Goal: Task Accomplishment & Management: Use online tool/utility

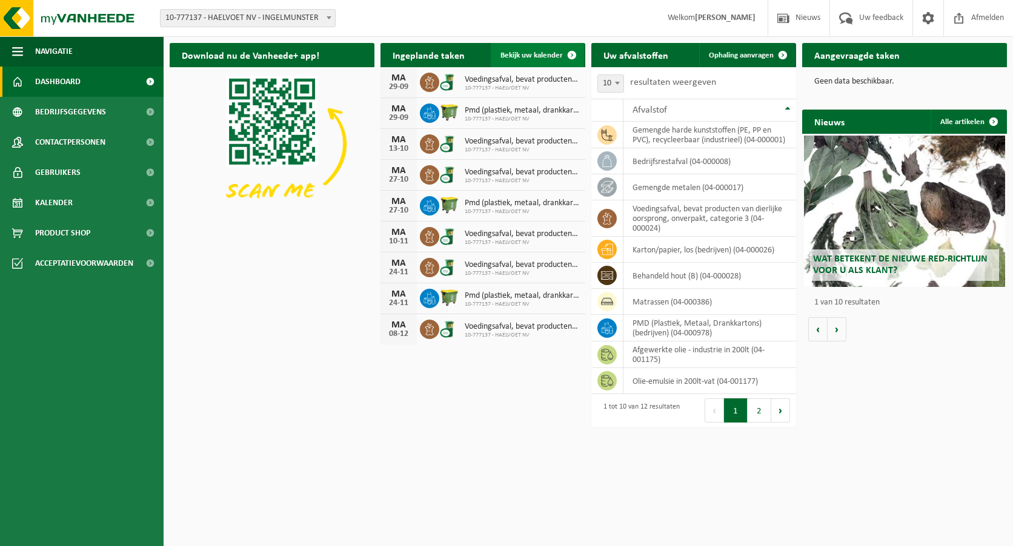
click at [571, 53] on span at bounding box center [572, 55] width 24 height 24
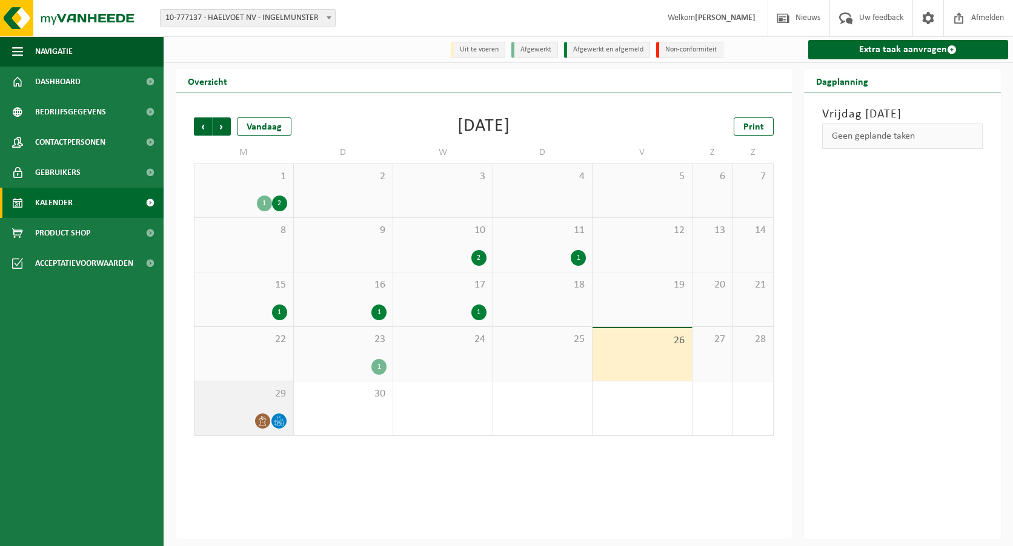
click at [254, 403] on div "29" at bounding box center [243, 409] width 99 height 54
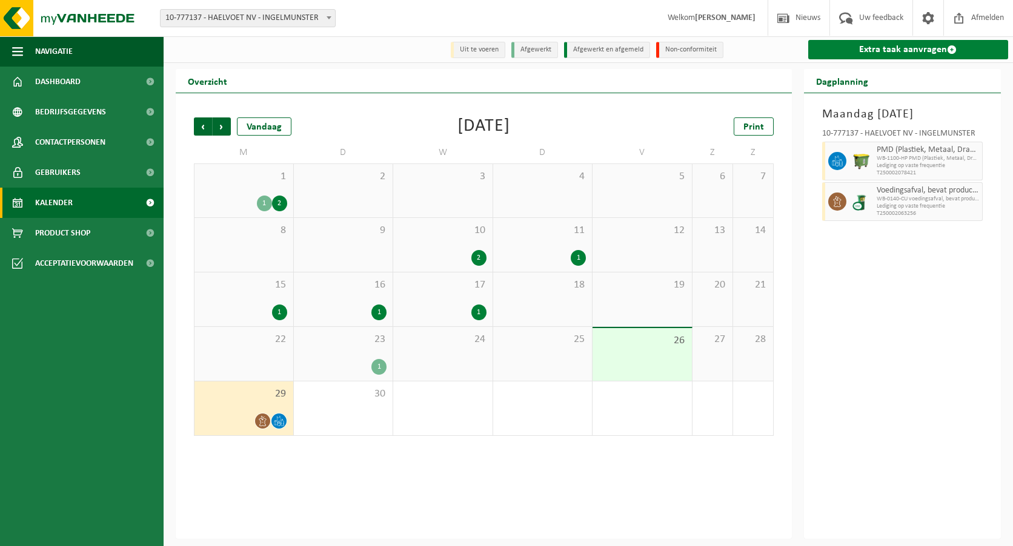
click at [859, 51] on link "Extra taak aanvragen" at bounding box center [908, 49] width 200 height 19
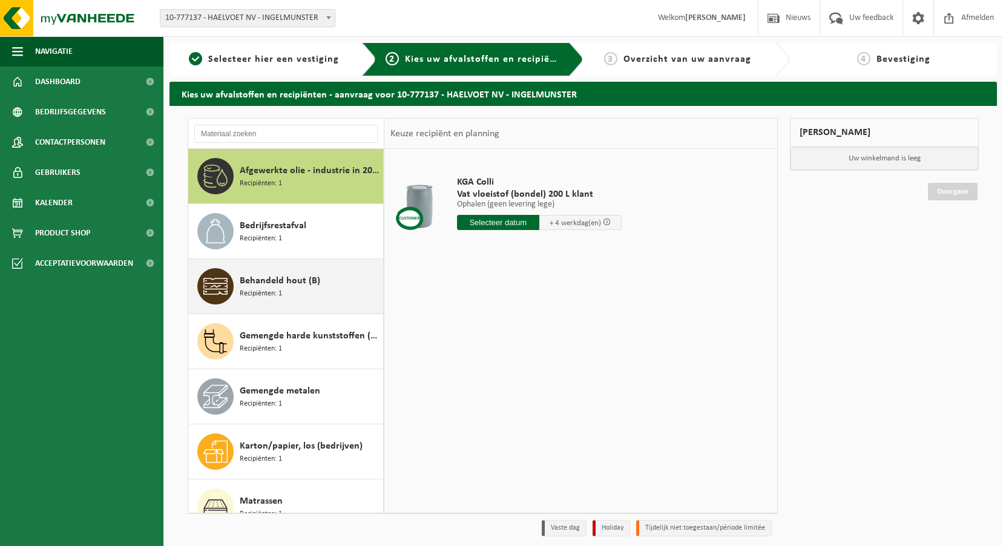
click at [288, 284] on span "Behandeld hout (B)" at bounding box center [280, 281] width 81 height 15
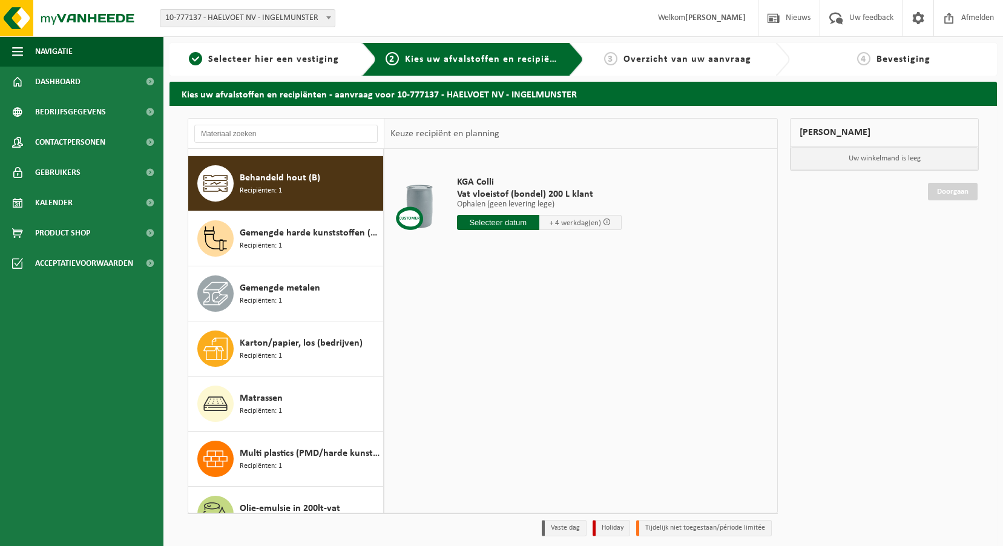
scroll to position [110, 0]
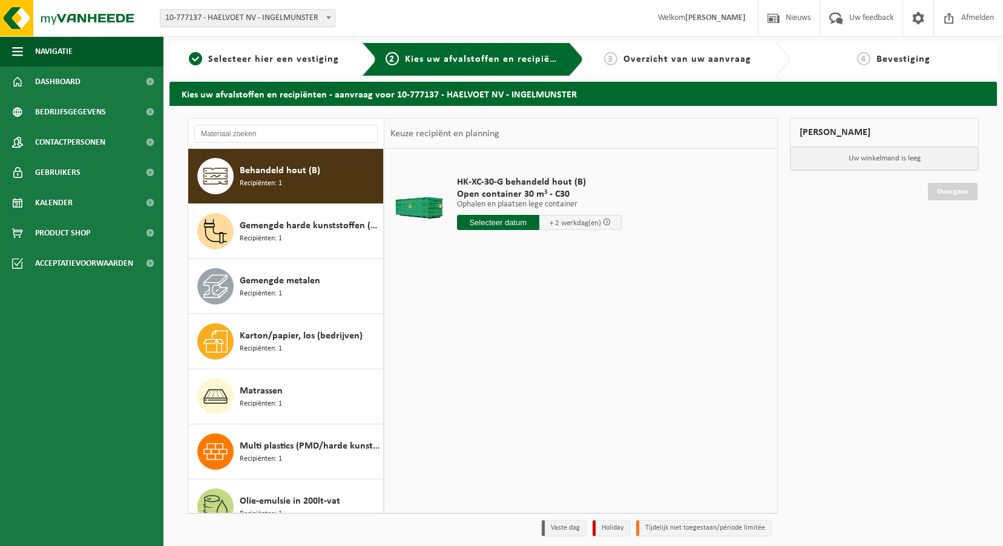
click at [470, 222] on input "text" at bounding box center [498, 222] width 82 height 15
click at [467, 369] on div "29" at bounding box center [468, 368] width 21 height 19
type input "Van 2025-09-29"
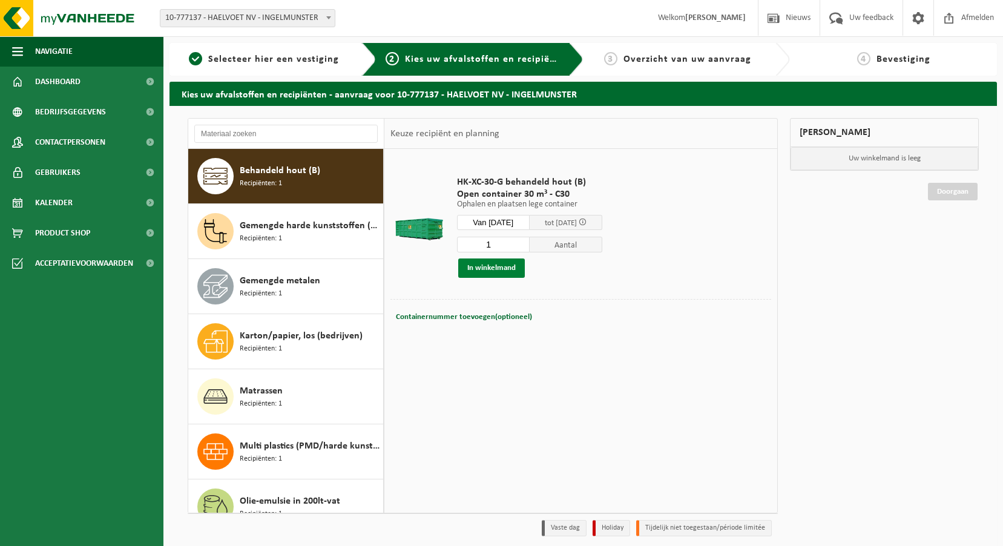
click at [479, 265] on button "In winkelmand" at bounding box center [491, 268] width 67 height 19
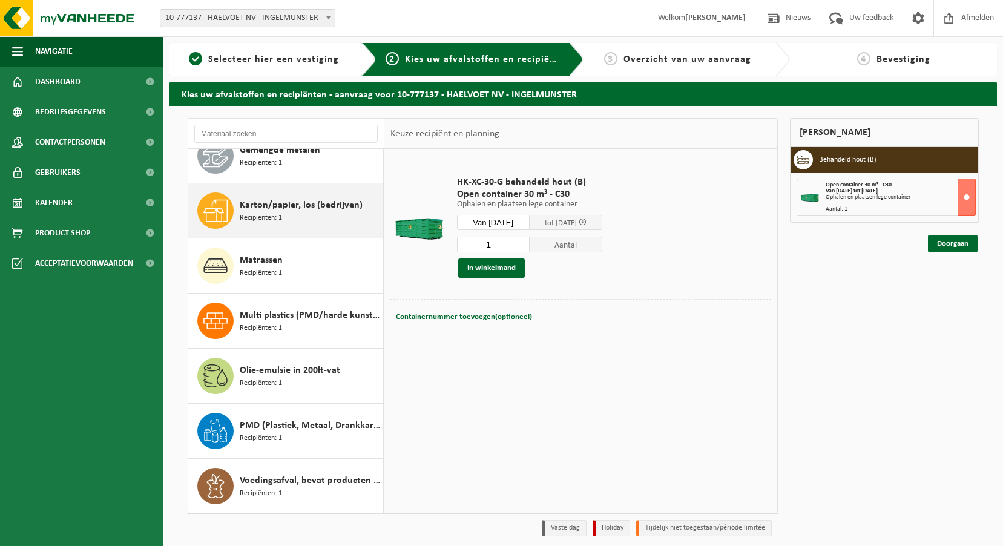
scroll to position [242, 0]
click at [288, 205] on span "Karton/papier, los (bedrijven)" at bounding box center [301, 204] width 123 height 15
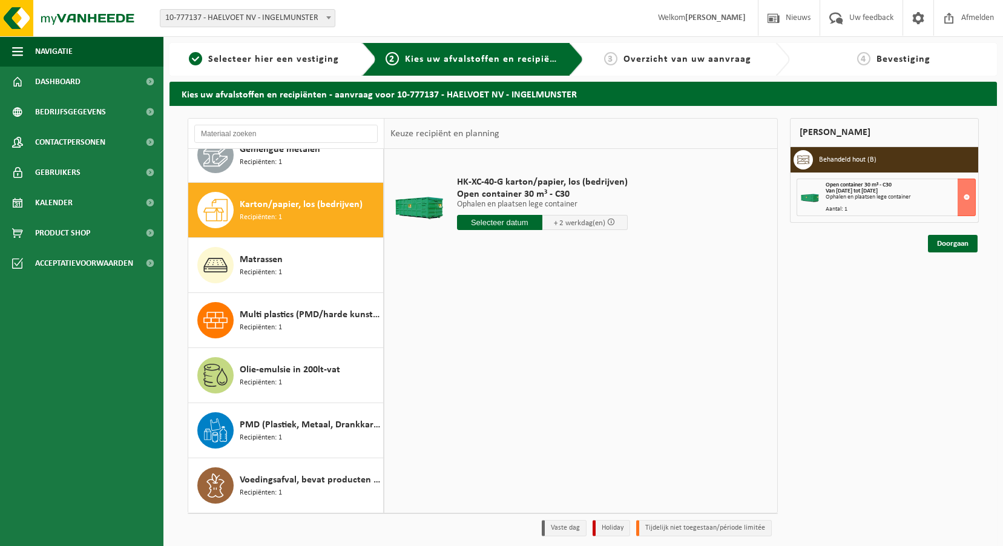
click at [512, 220] on input "text" at bounding box center [499, 222] width 85 height 15
click at [468, 366] on div "29" at bounding box center [468, 368] width 21 height 19
type input "Van 2025-09-29"
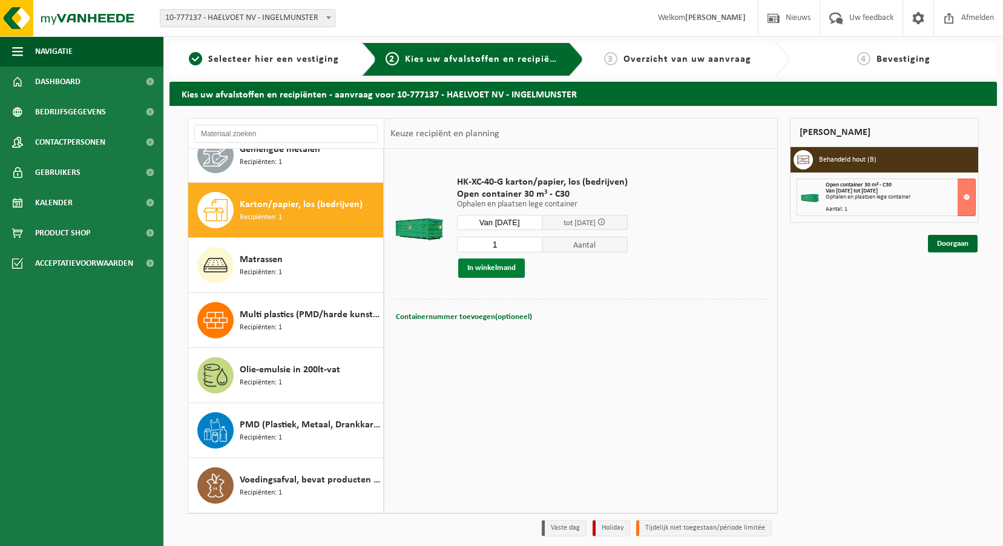
click at [491, 265] on button "In winkelmand" at bounding box center [491, 268] width 67 height 19
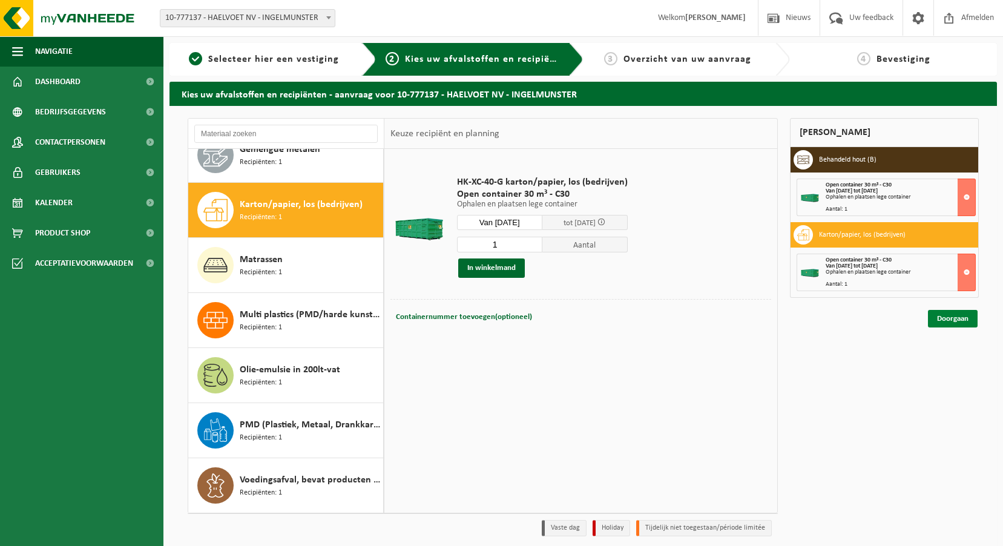
click at [934, 316] on link "Doorgaan" at bounding box center [953, 319] width 50 height 18
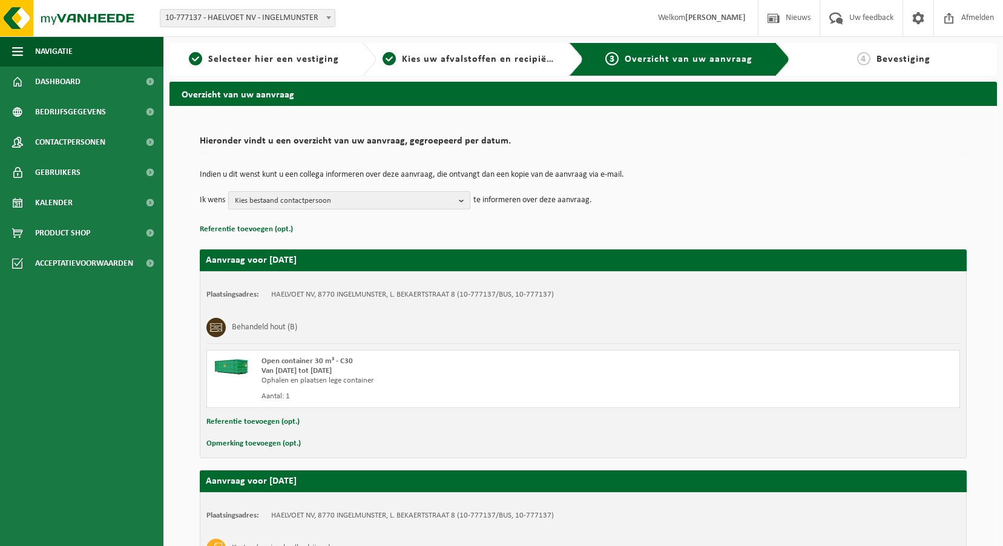
click at [458, 202] on button "Kies bestaand contactpersoon" at bounding box center [349, 200] width 242 height 18
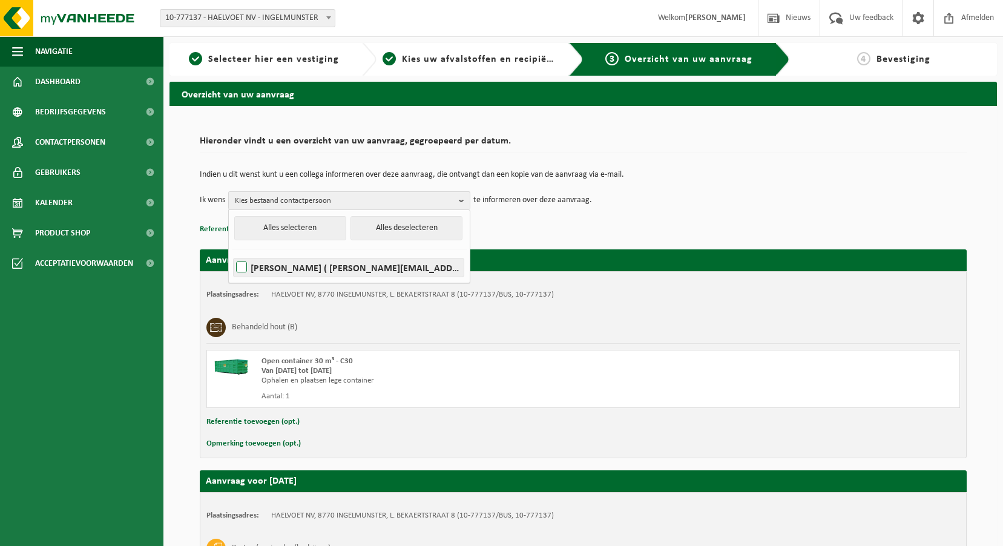
click at [402, 266] on label "NICOLAS COTTENIER ( nicolas.cottenier@haelvoet.com )" at bounding box center [349, 268] width 230 height 18
click at [232, 253] on input "NICOLAS COTTENIER ( nicolas.cottenier@haelvoet.com )" at bounding box center [231, 252] width 1 height 1
checkbox input "true"
click at [579, 210] on div "Indien u dit wenst kunt u een collega informeren over deze aanvraag, die ontvan…" at bounding box center [583, 190] width 767 height 63
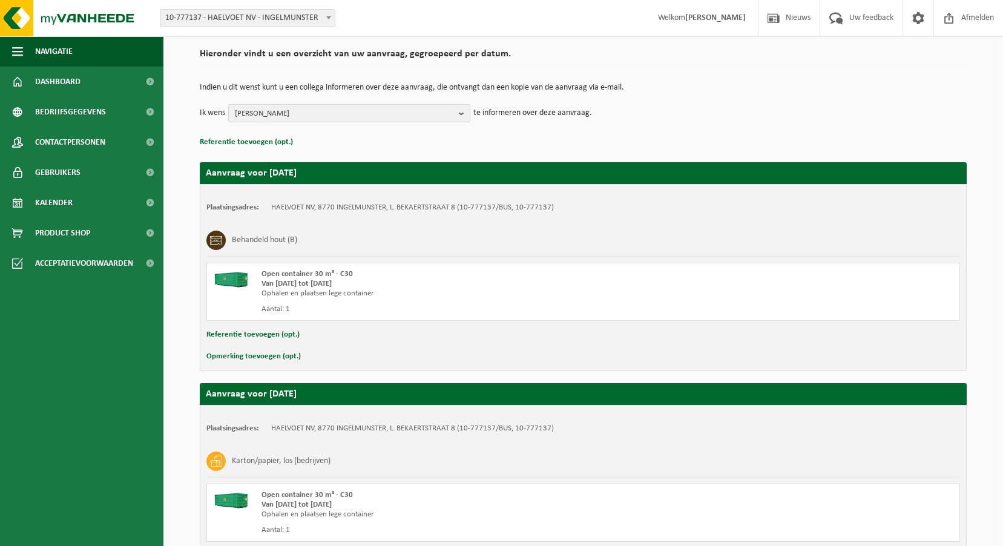
scroll to position [194, 0]
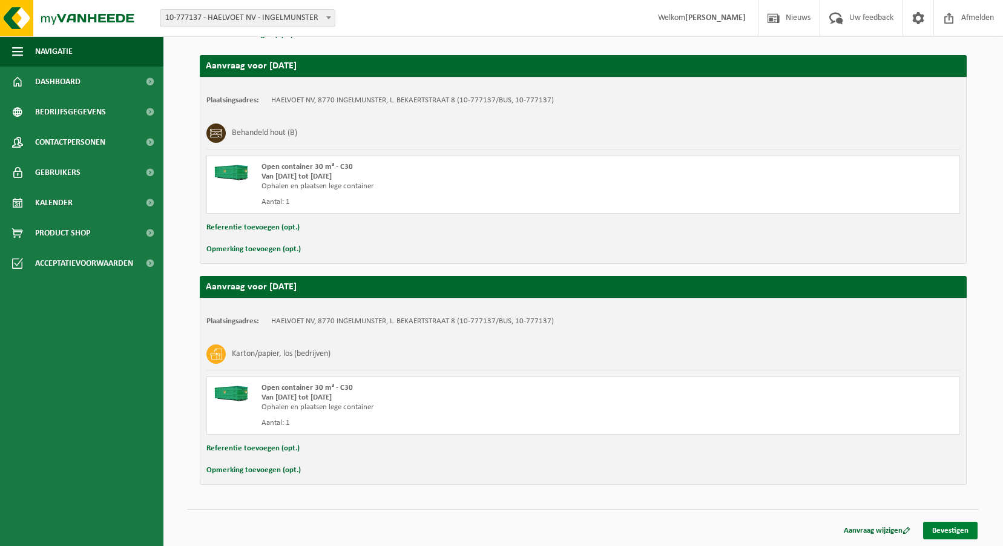
click at [940, 532] on link "Bevestigen" at bounding box center [951, 531] width 55 height 18
